Goal: Obtain resource: Download file/media

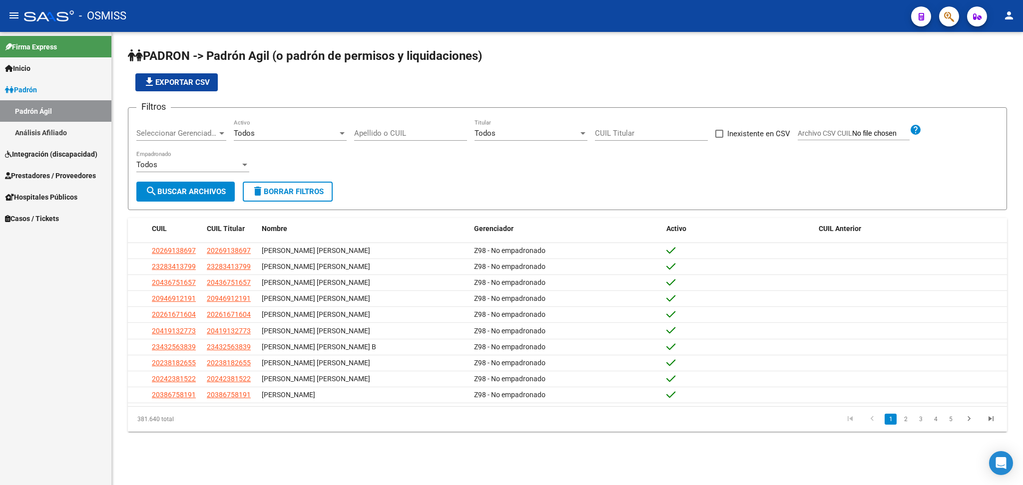
click at [42, 149] on span "Integración (discapacidad)" at bounding box center [51, 154] width 92 height 11
click at [75, 133] on link "Certificado Discapacidad" at bounding box center [55, 132] width 111 height 21
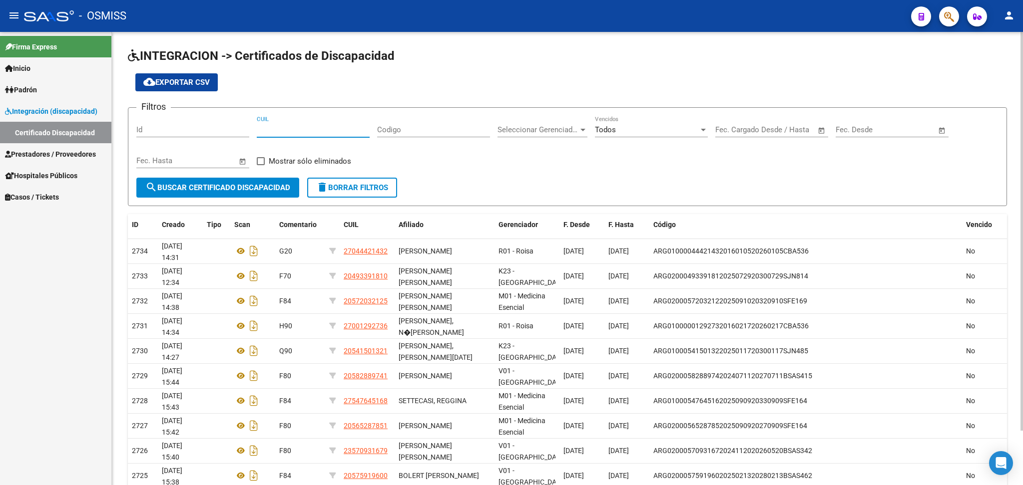
click at [270, 127] on input "CUIL" at bounding box center [313, 129] width 113 height 9
paste input "20-49971545-6"
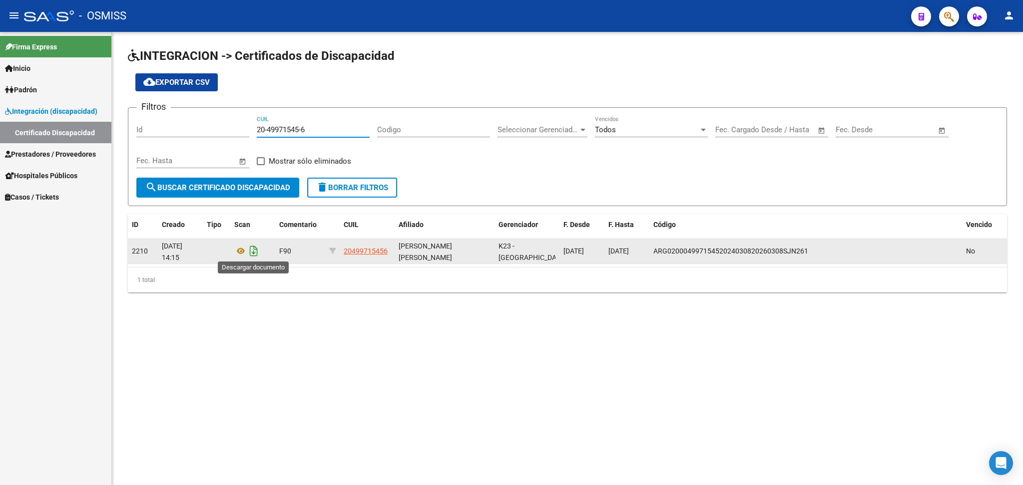
type input "20-49971545-6"
click at [248, 253] on icon "Descargar documento" at bounding box center [253, 251] width 13 height 16
click at [541, 440] on mat-sidenav-content "INTEGRACION -> Certificados de Discapacidad cloud_download Exportar CSV Filtros…" at bounding box center [567, 259] width 911 height 454
